Goal: Information Seeking & Learning: Understand process/instructions

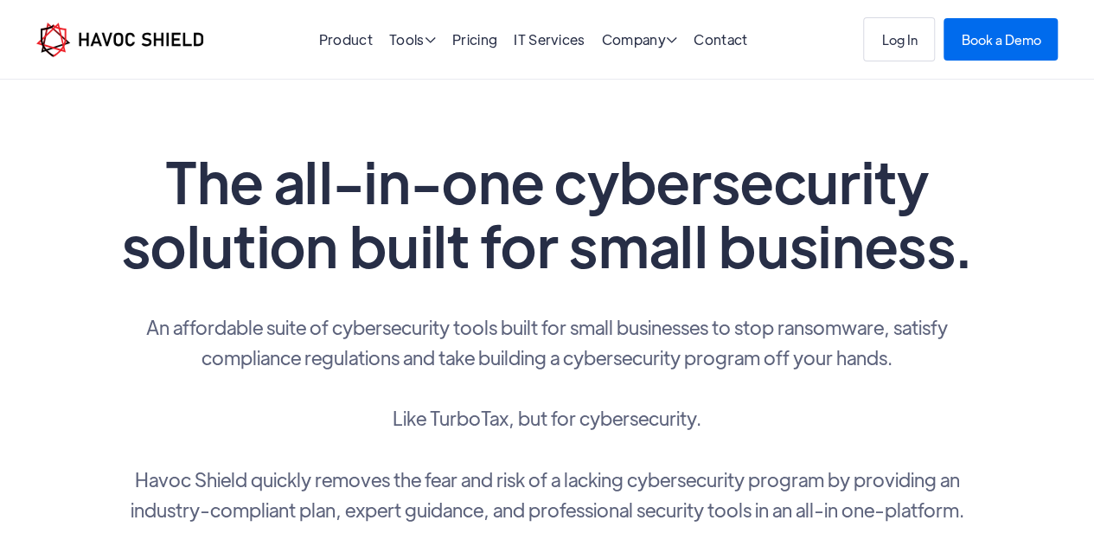
click at [702, 49] on li "Contact" at bounding box center [720, 40] width 54 height 24
click at [712, 49] on li "Contact" at bounding box center [720, 40] width 54 height 24
click at [713, 48] on li "Contact" at bounding box center [720, 40] width 54 height 24
click at [723, 35] on link "Contact" at bounding box center [720, 39] width 54 height 18
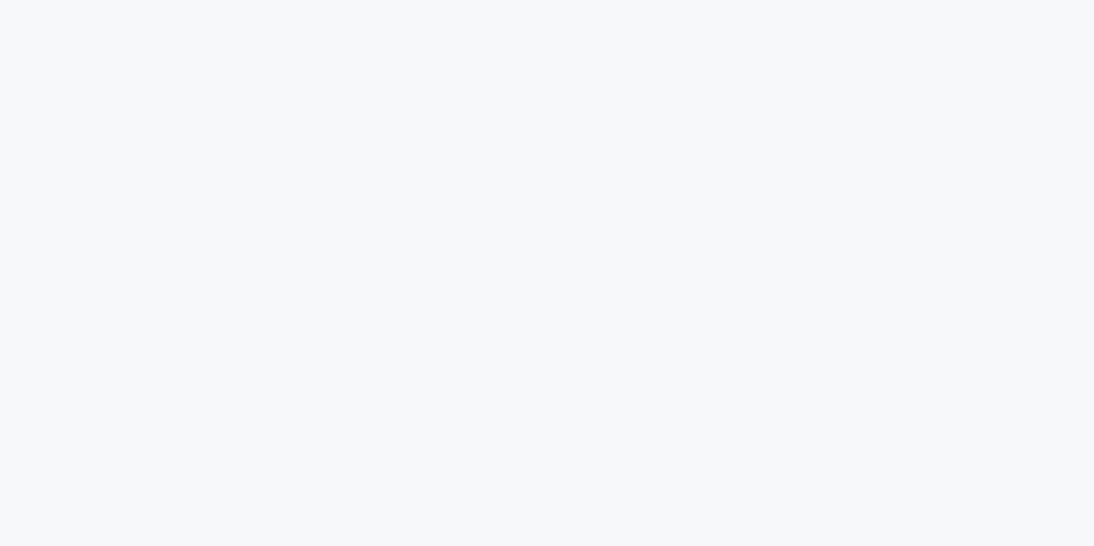
click at [0, 165] on div at bounding box center [547, 273] width 1094 height 546
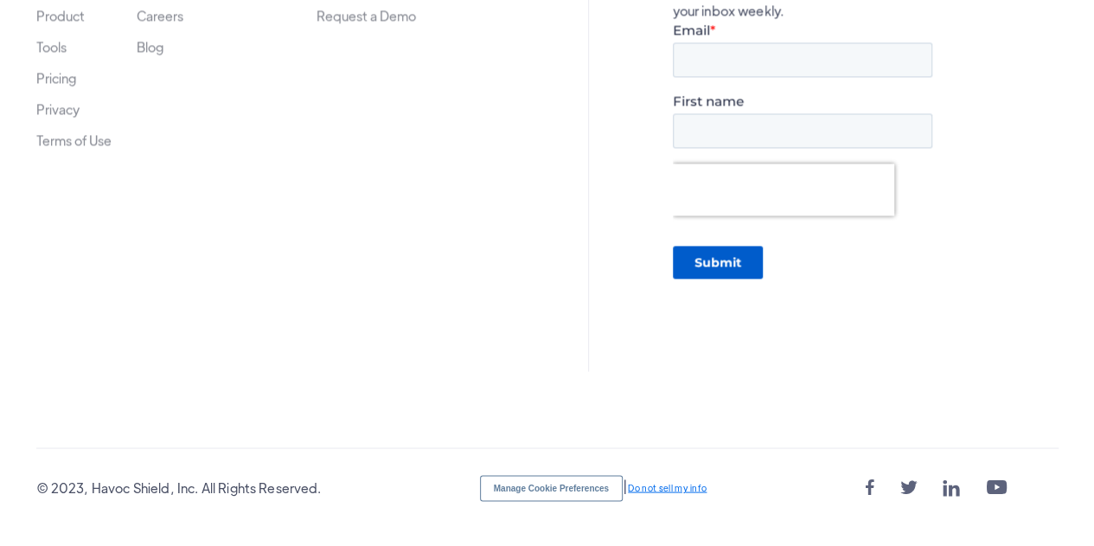
scroll to position [1366, 0]
click at [72, 107] on link "Privacy" at bounding box center [57, 107] width 43 height 14
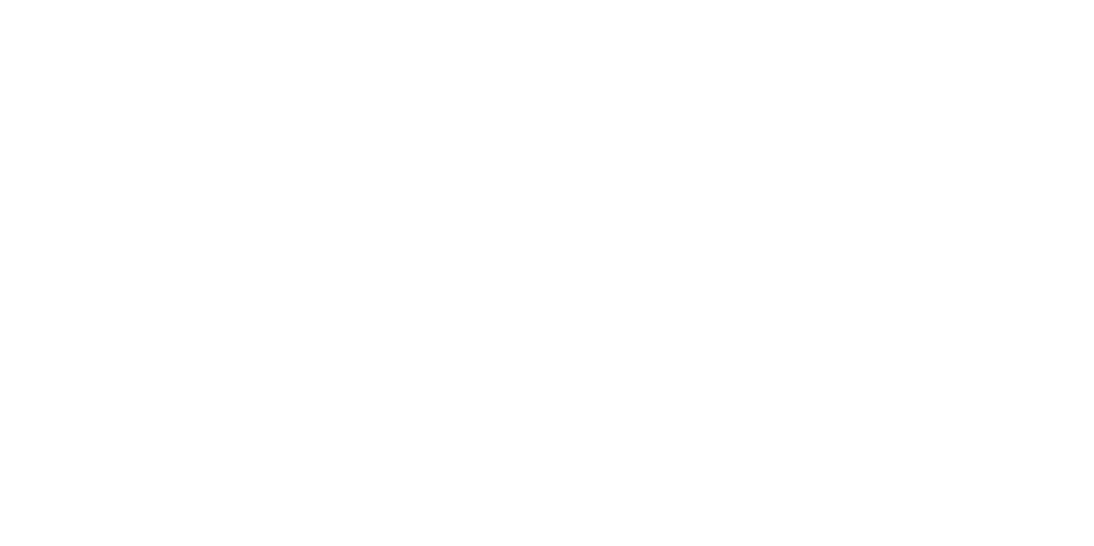
scroll to position [5273, 0]
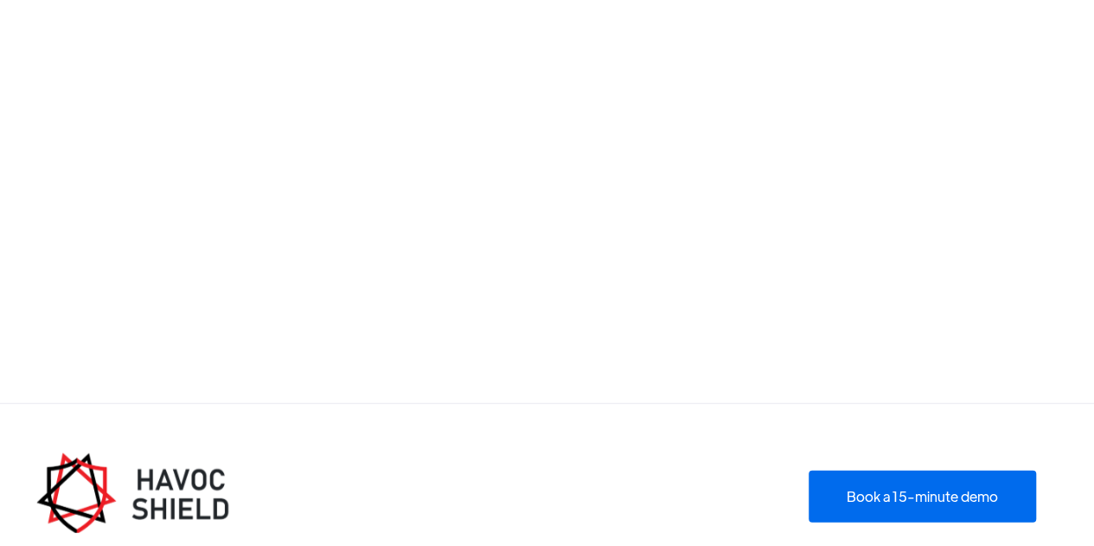
drag, startPoint x: 0, startPoint y: 86, endPoint x: 80, endPoint y: 42, distance: 91.3
drag, startPoint x: 36, startPoint y: 184, endPoint x: 467, endPoint y: 315, distance: 449.9
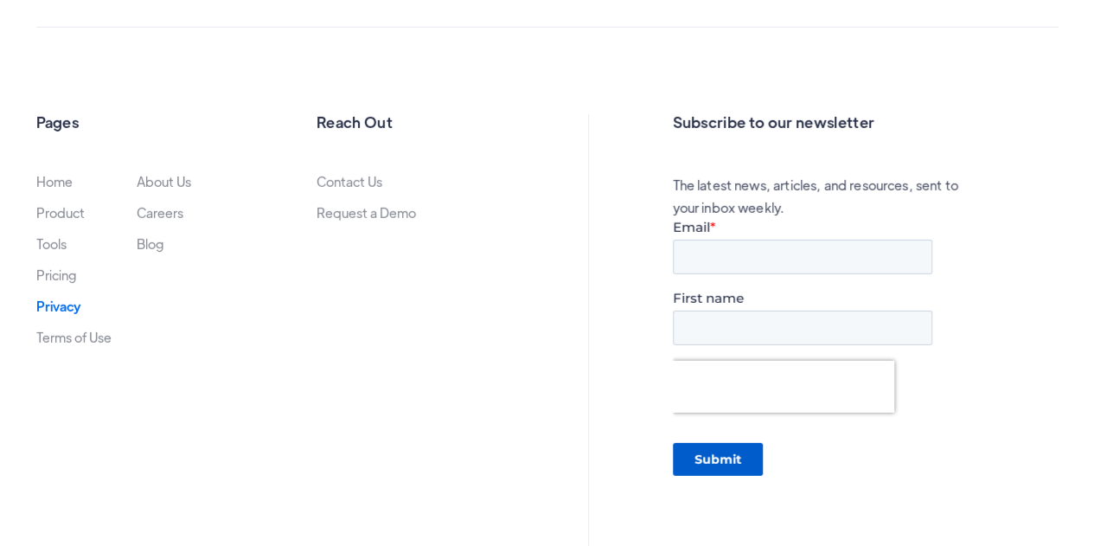
scroll to position [6033, 0]
